Goal: Task Accomplishment & Management: Complete application form

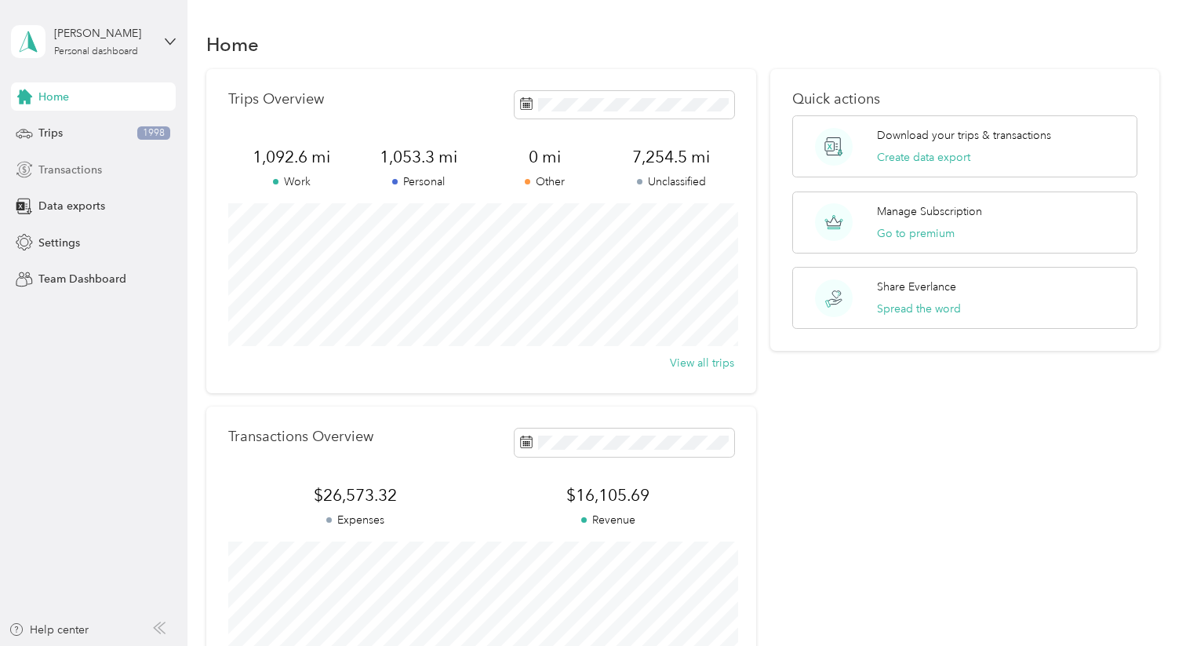
click at [85, 169] on span "Transactions" at bounding box center [70, 170] width 64 height 16
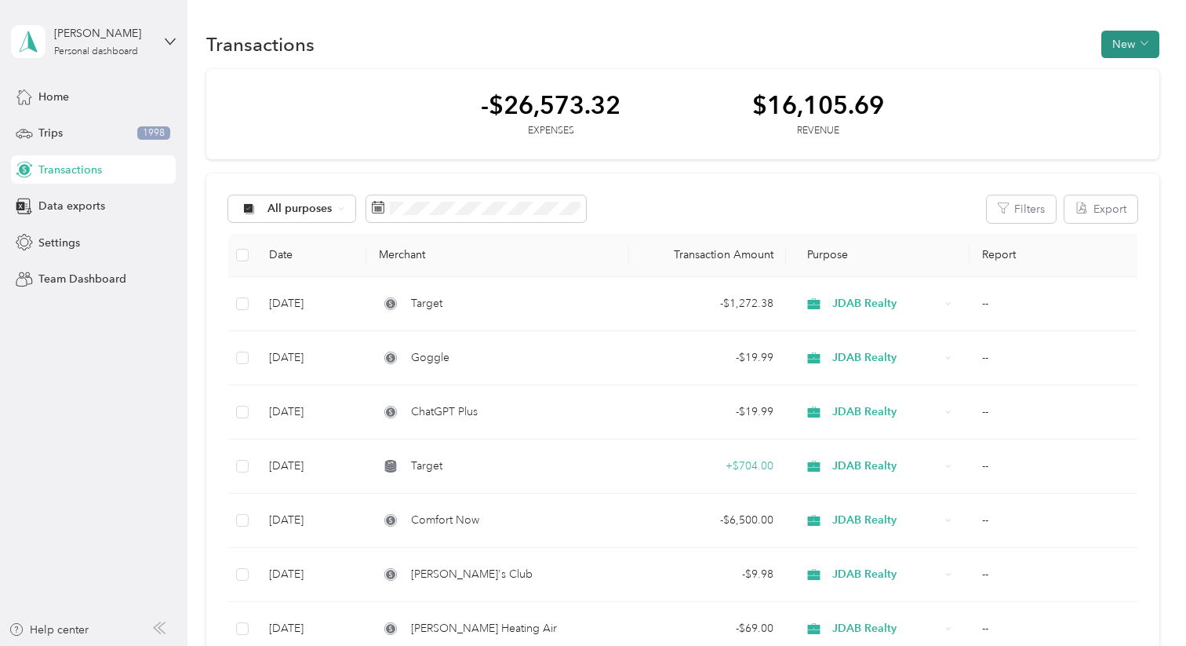
click at [1138, 44] on button "New" at bounding box center [1131, 44] width 58 height 27
click at [1134, 77] on span "Expense" at bounding box center [1134, 74] width 42 height 16
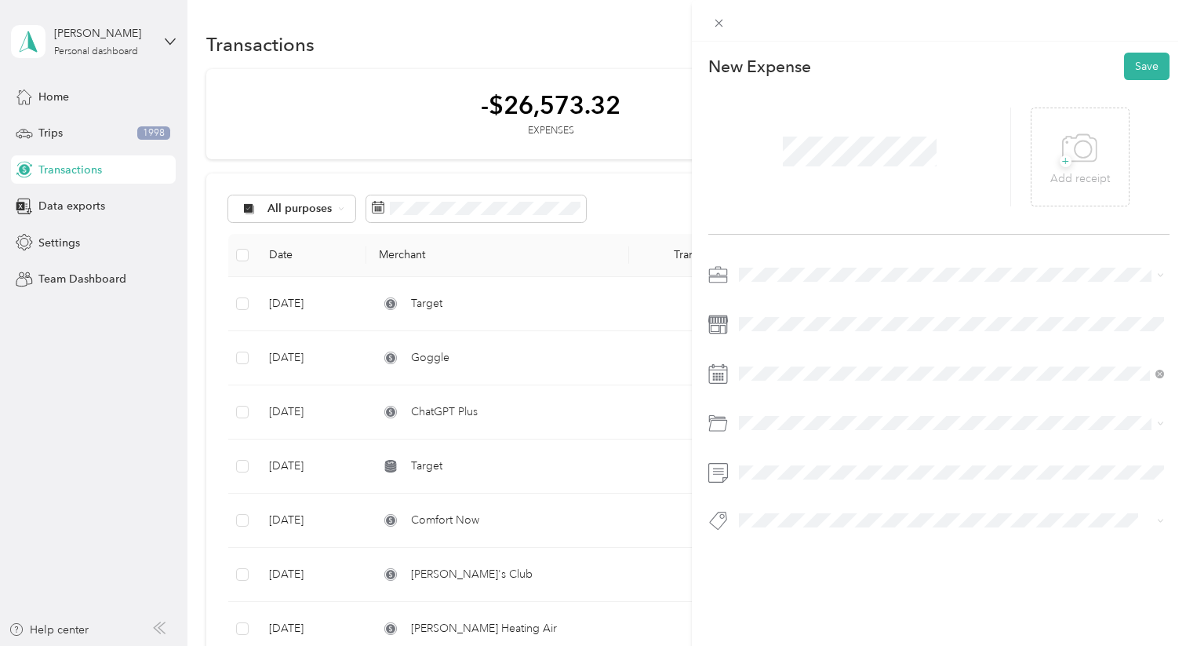
click at [782, 384] on li "JDAB Realty" at bounding box center [952, 378] width 436 height 27
click at [810, 313] on div "26" at bounding box center [812, 314] width 20 height 20
click at [806, 486] on div "Software" at bounding box center [952, 480] width 414 height 16
click at [784, 481] on span at bounding box center [952, 472] width 436 height 25
click at [1157, 69] on button "Save" at bounding box center [1147, 66] width 46 height 27
